Goal: Information Seeking & Learning: Understand process/instructions

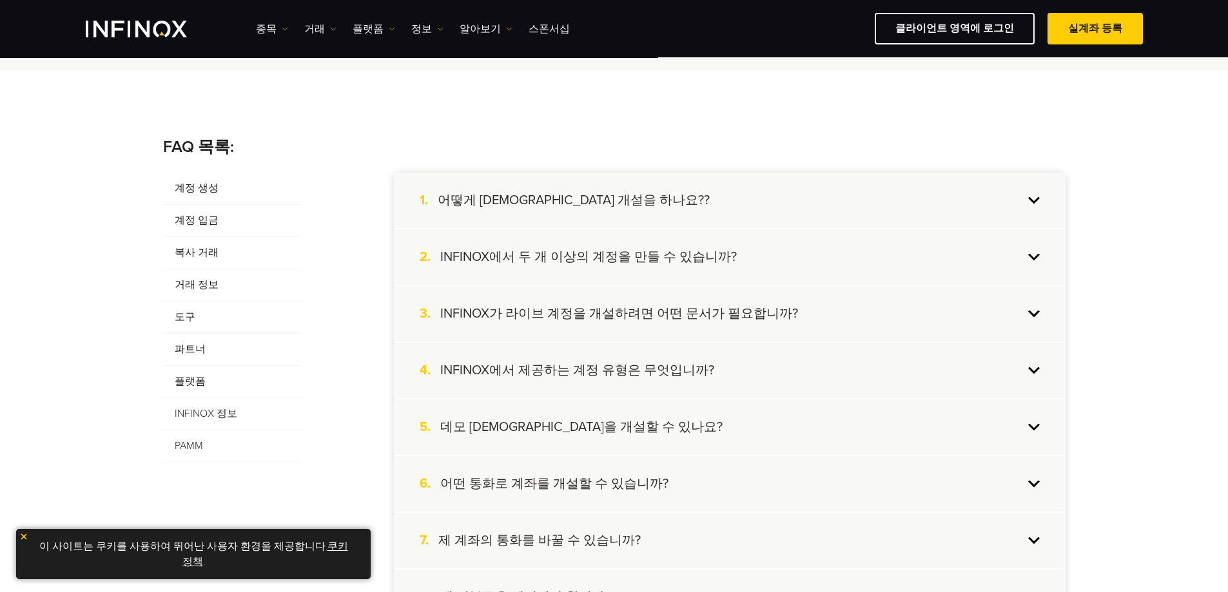
click at [500, 201] on h4 "어떻게 [DEMOGRAPHIC_DATA] 개설을 하나요??" at bounding box center [574, 200] width 272 height 17
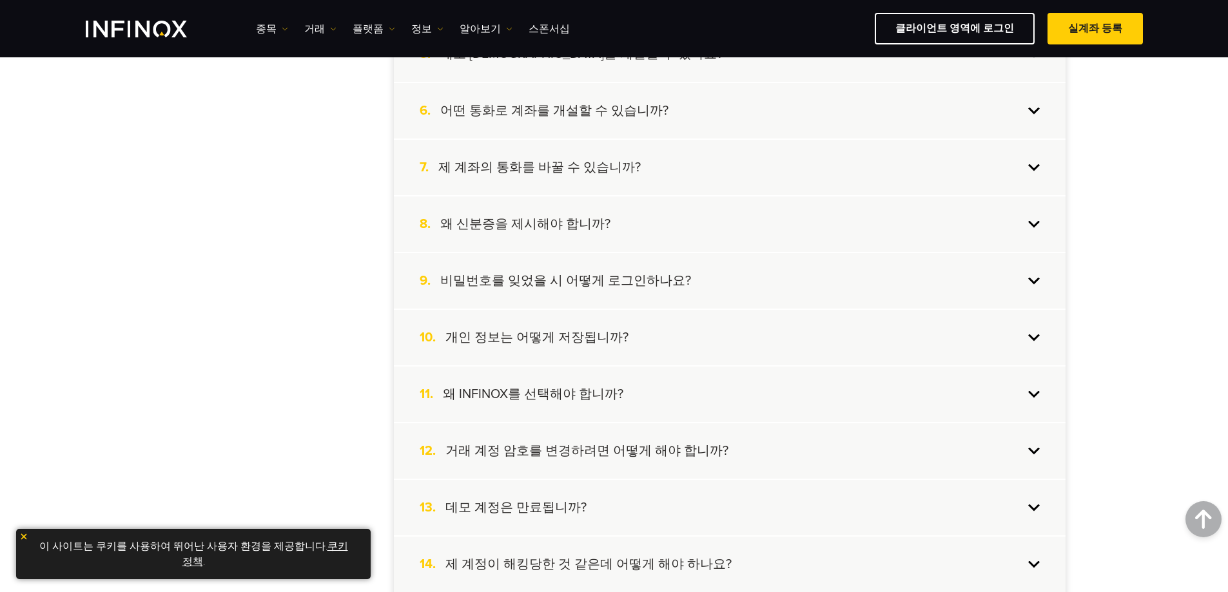
scroll to position [645, 0]
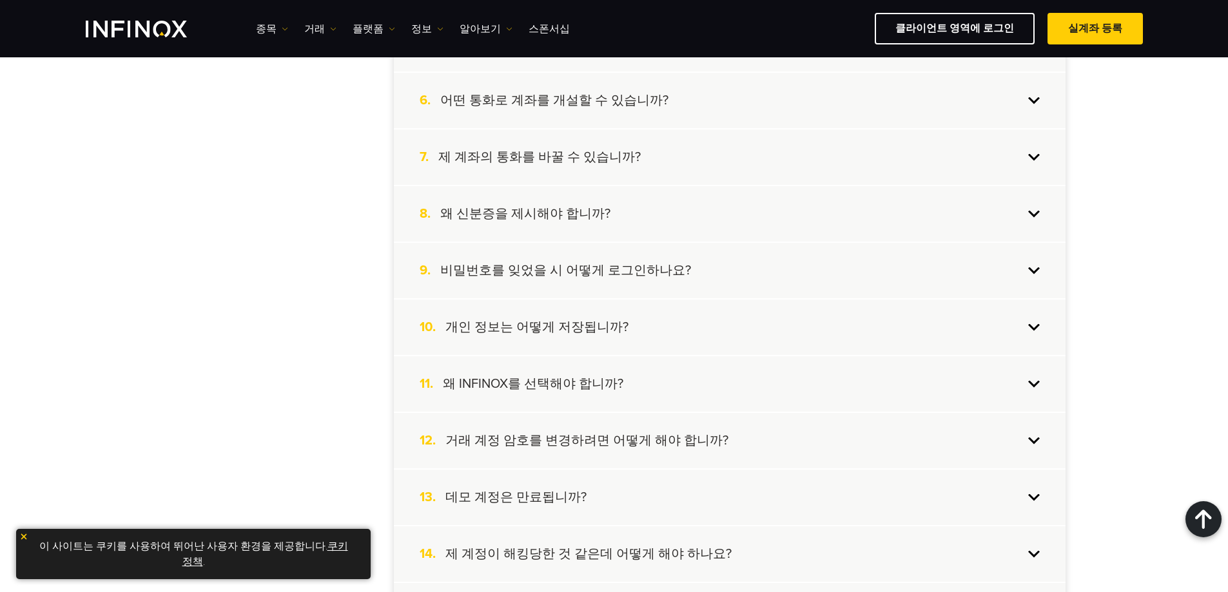
click at [574, 271] on h4 "비밀번호를 잊었을 시 어떻게 로그인하나요?" at bounding box center [565, 270] width 251 height 17
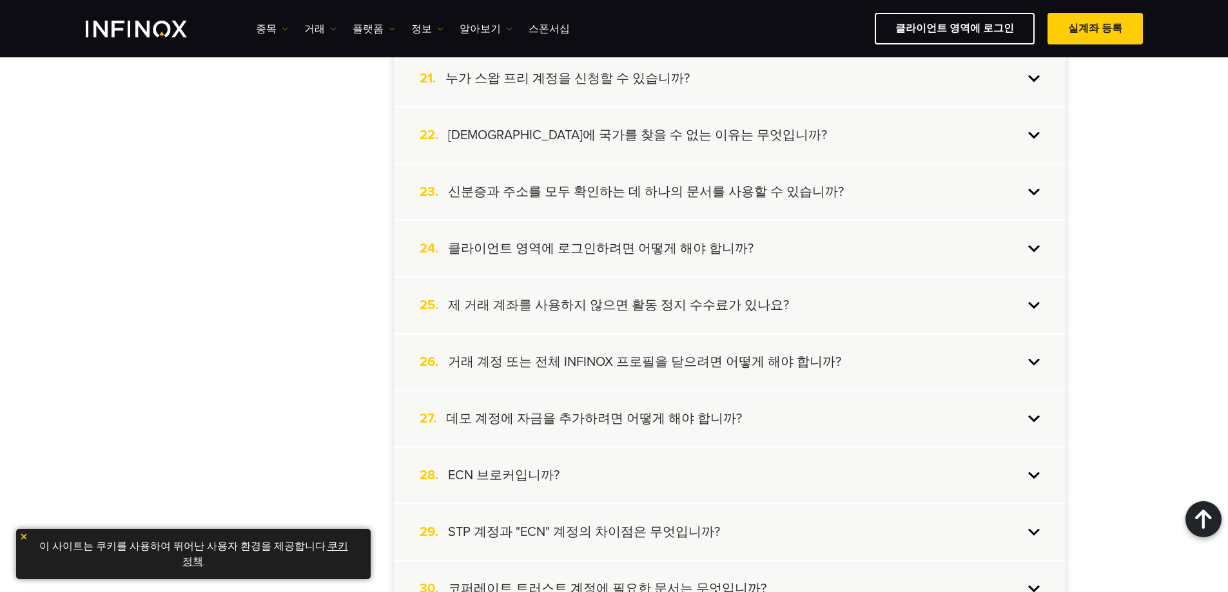
scroll to position [1547, 0]
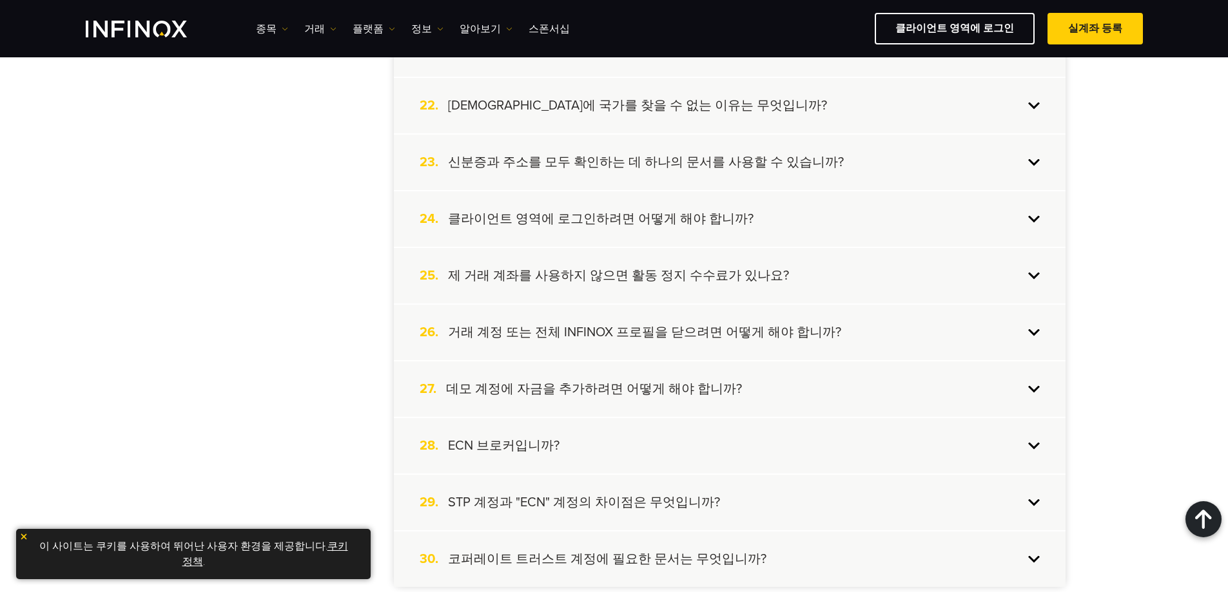
click at [490, 278] on h4 "제 거래 계좌를 사용하지 않으면 활동 정지 수수료가 있나요?" at bounding box center [618, 276] width 341 height 17
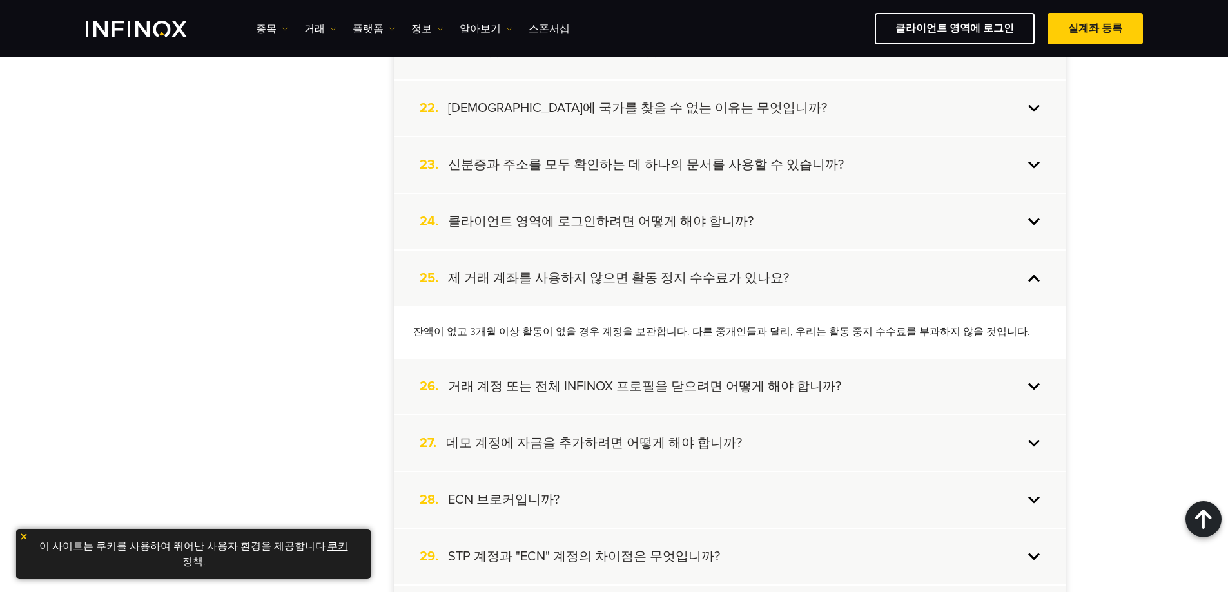
scroll to position [0, 0]
click at [416, 326] on p "잔액이 없고 3개월 이상 활동이 없을 경우 계정을 보관합니다. 다른 중개인들과 달리, 우리는 활동 중지 수수료를 부과하지 않을 것입니다." at bounding box center [729, 330] width 633 height 15
click at [465, 282] on h4 "제 거래 계좌를 사용하지 않으면 활동 정지 수수료가 있나요?" at bounding box center [618, 276] width 341 height 17
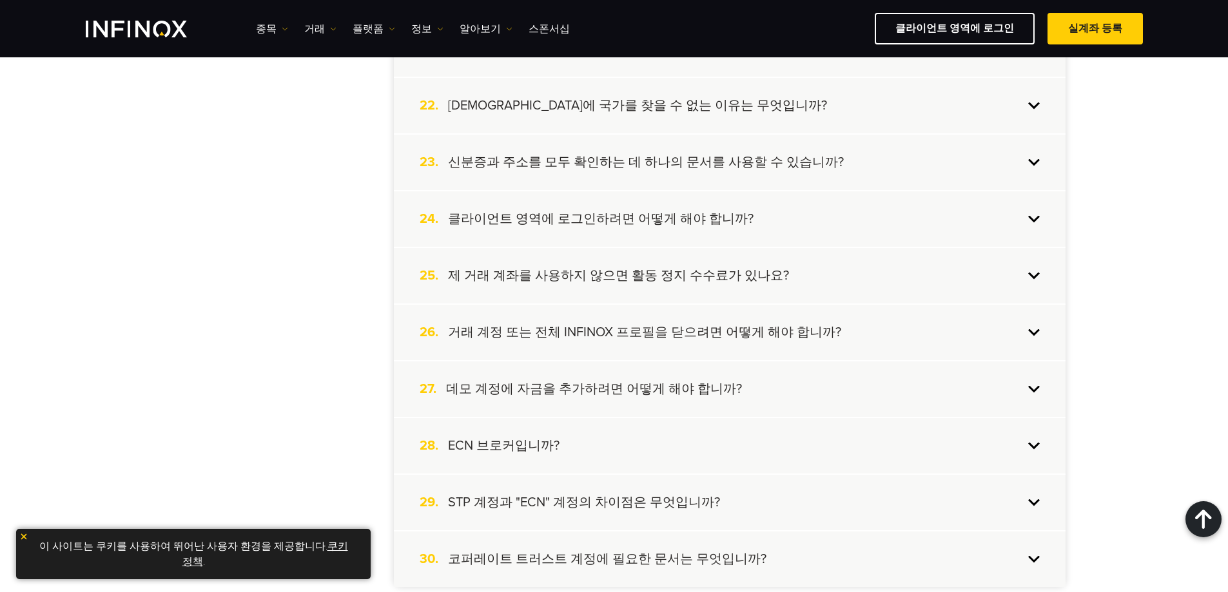
click at [505, 382] on h4 "데모 계정에 자금을 추가하려면 어떻게 해야 합니까?" at bounding box center [594, 389] width 296 height 17
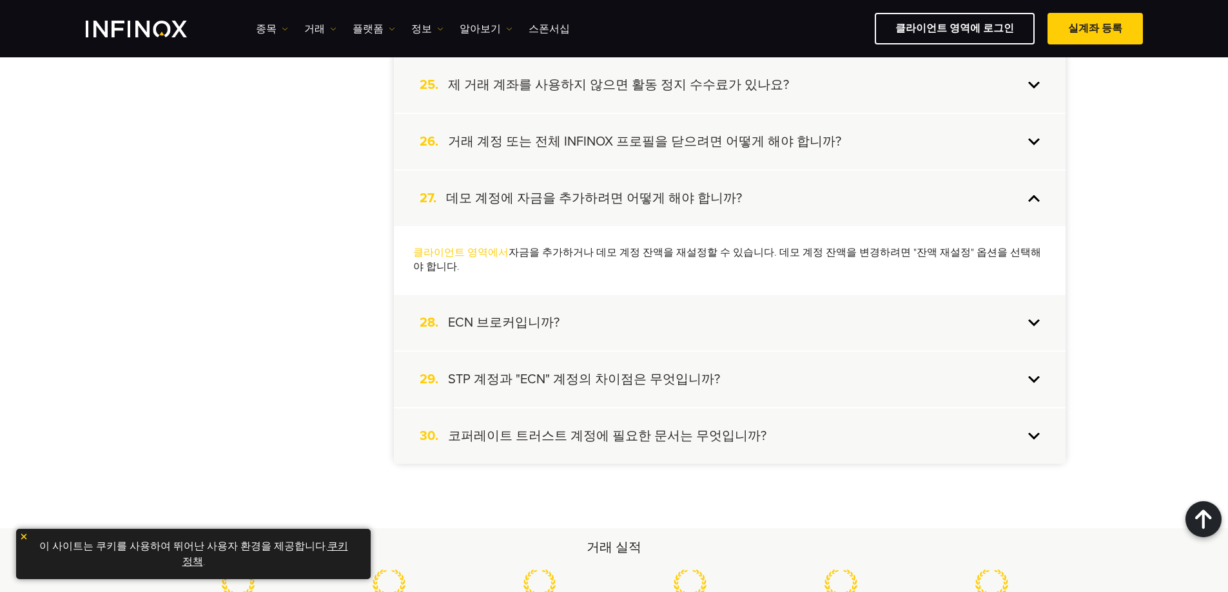
scroll to position [1673, 0]
click at [473, 312] on h4 "ECN 브로커입니까?" at bounding box center [504, 320] width 112 height 17
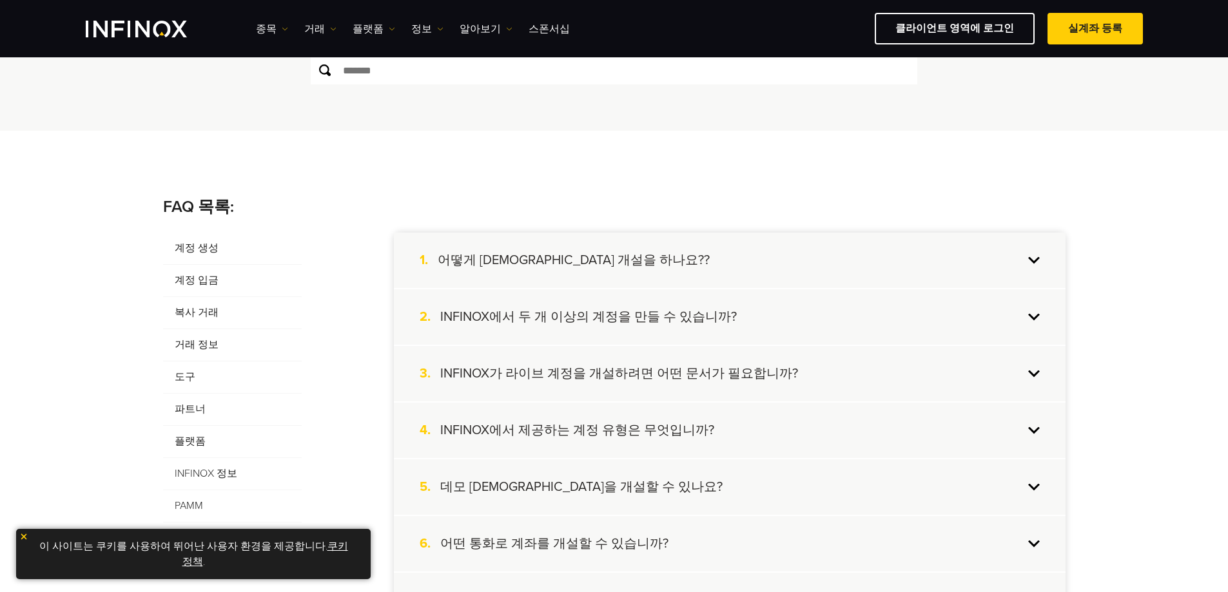
scroll to position [126, 0]
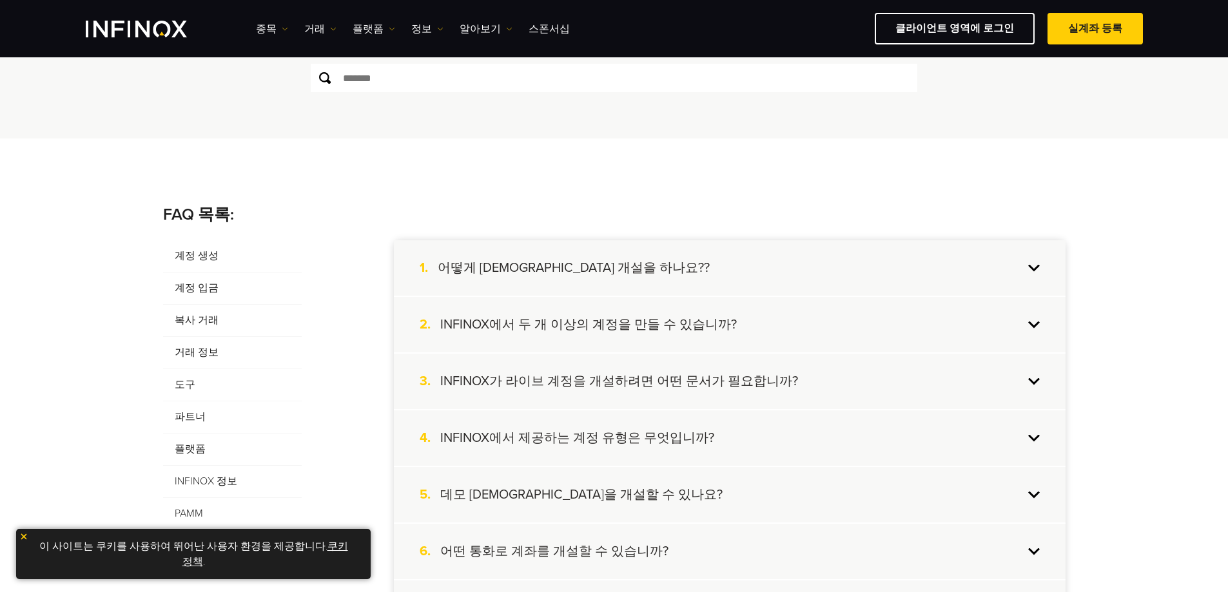
click at [508, 261] on h4 "어떻게 [DEMOGRAPHIC_DATA] 개설을 하나요??" at bounding box center [574, 268] width 272 height 17
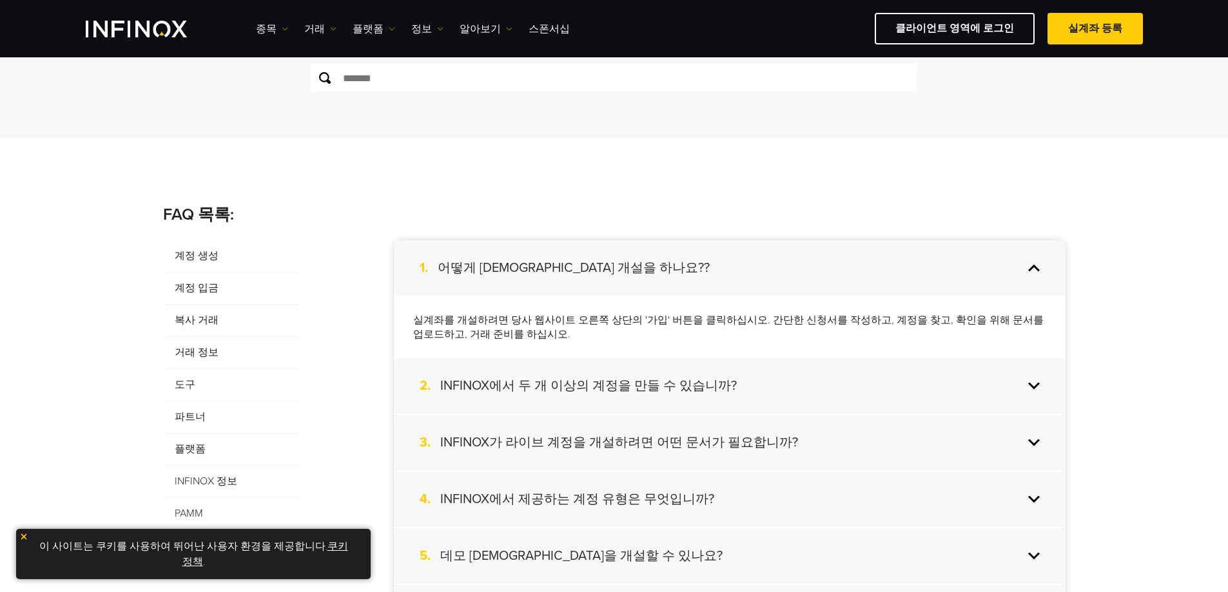
scroll to position [0, 0]
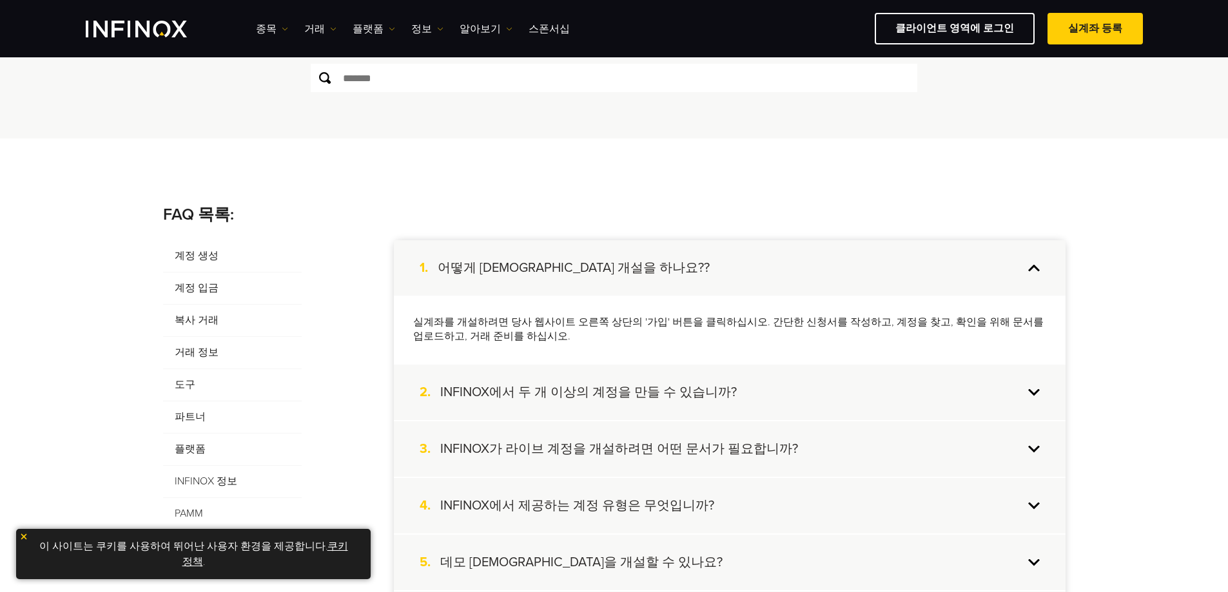
click at [464, 258] on div "1. 어떻게 실계좌 개설을 하나요??" at bounding box center [730, 267] width 672 height 55
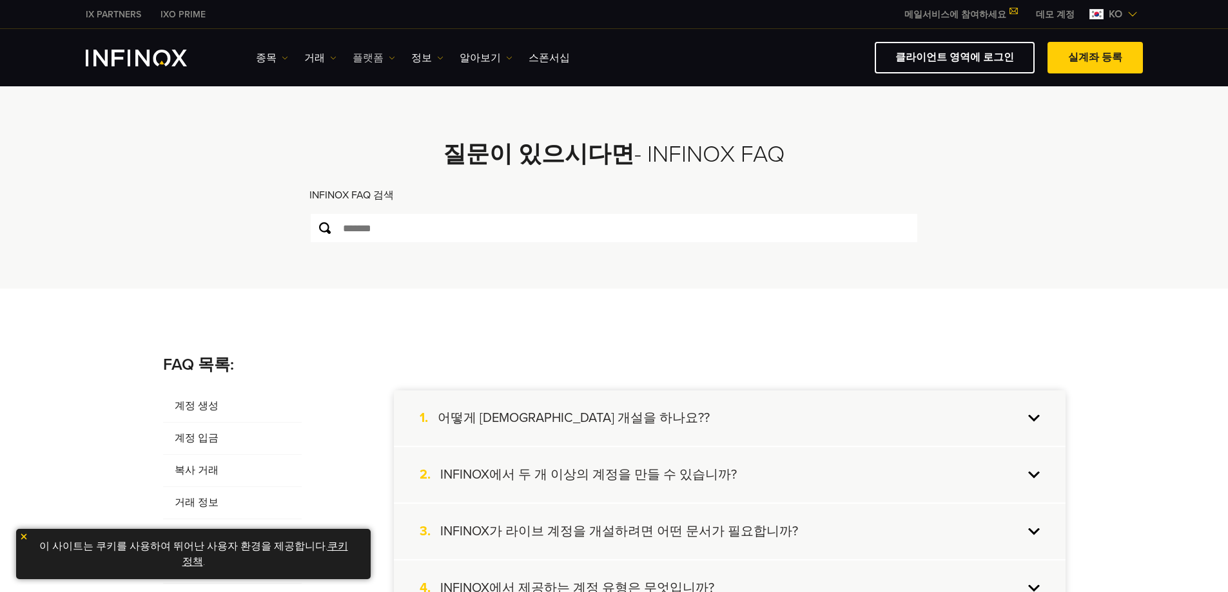
click at [377, 57] on link "플랫폼" at bounding box center [374, 57] width 43 height 15
click at [365, 55] on link "플랫폼" at bounding box center [374, 57] width 43 height 15
click at [314, 56] on link "거래" at bounding box center [320, 57] width 32 height 15
click at [278, 57] on link "종목" at bounding box center [272, 57] width 32 height 15
click at [287, 97] on link "종목" at bounding box center [291, 99] width 70 height 28
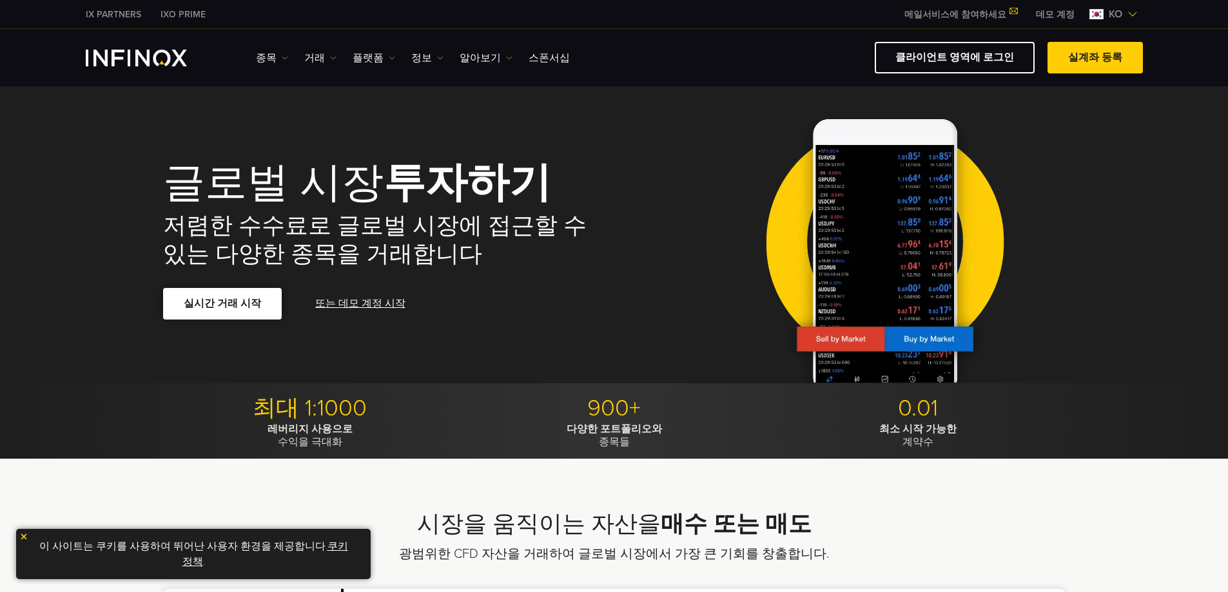
click at [230, 297] on link "실시간 거래 시작" at bounding box center [222, 304] width 119 height 32
